Goal: Find contact information: Find contact information

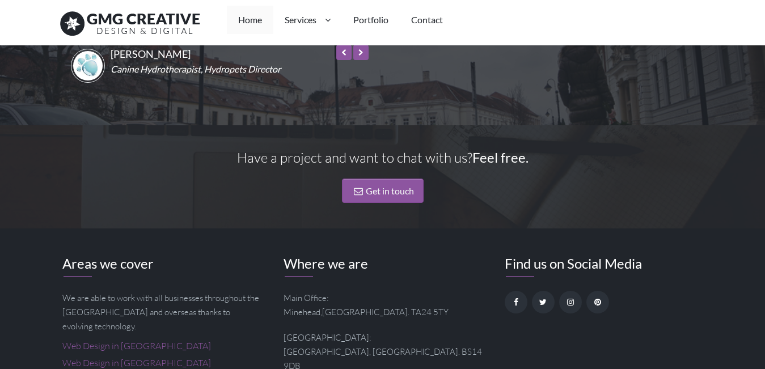
scroll to position [1899, 0]
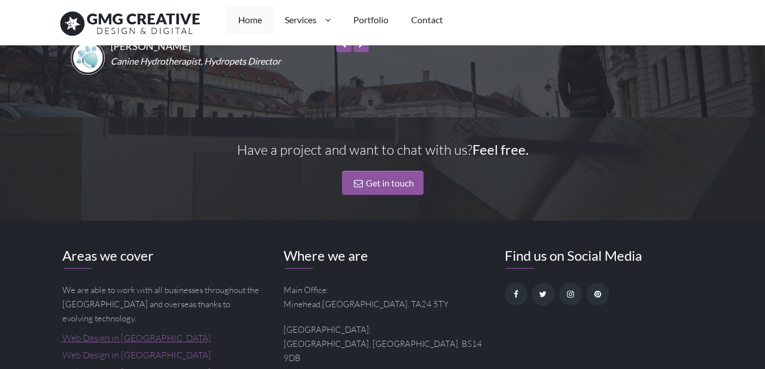
click at [92, 332] on link "Web Design in [GEOGRAPHIC_DATA]" at bounding box center [136, 337] width 149 height 11
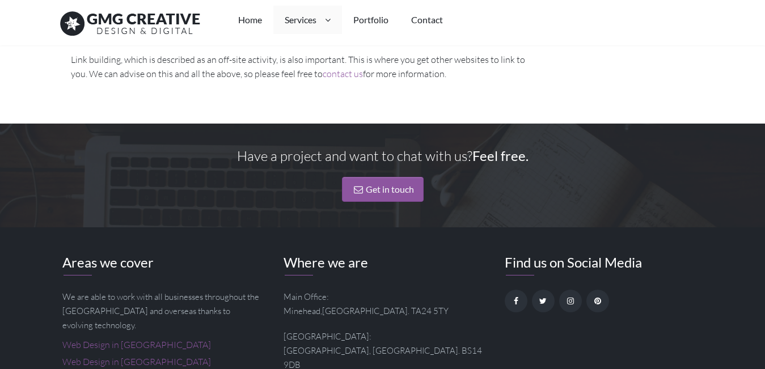
scroll to position [1104, 0]
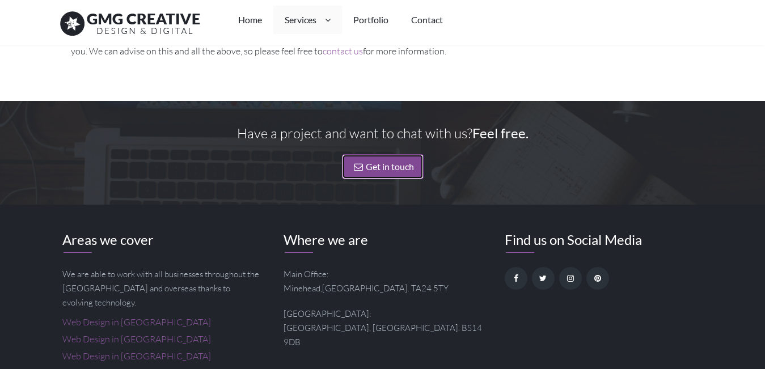
click at [379, 154] on link "Get in touch" at bounding box center [383, 166] width 82 height 24
